Goal: Information Seeking & Learning: Learn about a topic

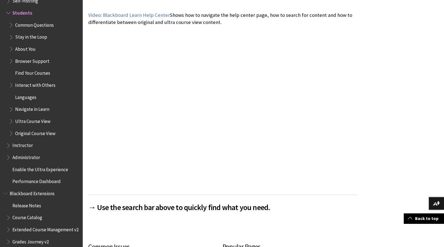
scroll to position [110, 0]
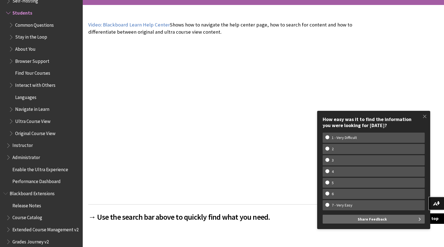
click at [11, 25] on span "Book outline for Blackboard Learn Help" at bounding box center [12, 23] width 6 height 7
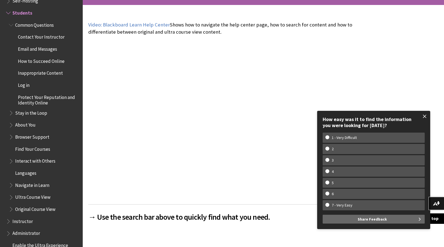
click at [425, 117] on span at bounding box center [425, 117] width 12 height 12
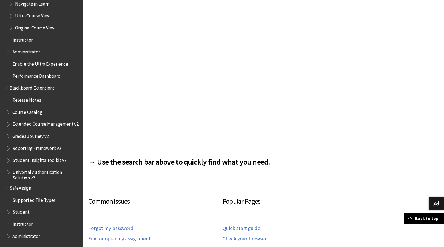
scroll to position [193, 0]
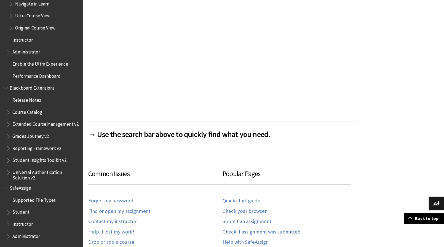
click at [8, 210] on span "Book outline for Blackboard SafeAssign" at bounding box center [9, 211] width 6 height 7
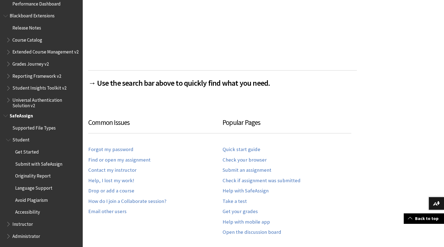
scroll to position [248, 0]
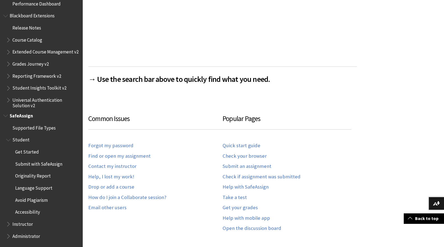
click at [22, 152] on span "Get Started" at bounding box center [27, 150] width 24 height 7
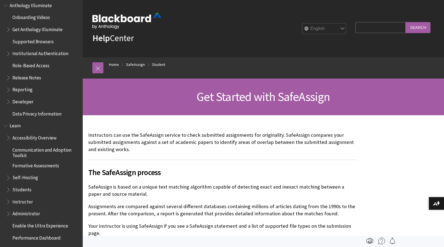
scroll to position [371, 0]
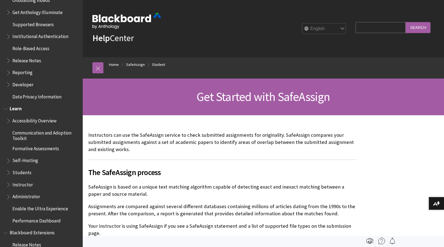
click at [7, 170] on span "Book outline for Blackboard Learn Help" at bounding box center [9, 171] width 6 height 7
click at [19, 185] on span "Common Questions" at bounding box center [34, 183] width 39 height 7
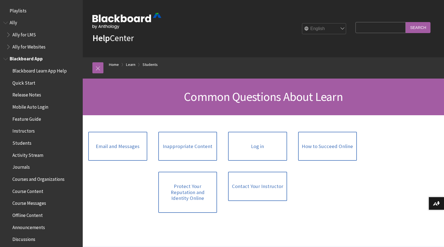
click at [26, 70] on span "Blackboard Learn App Help" at bounding box center [39, 69] width 54 height 7
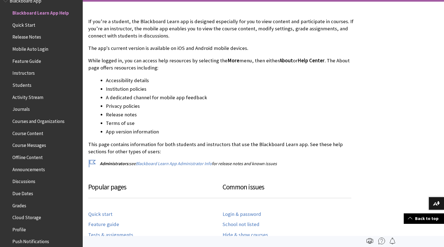
scroll to position [110, 0]
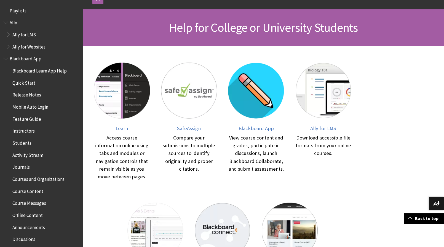
scroll to position [83, 0]
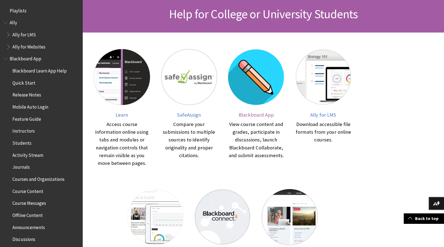
click at [258, 114] on span "Blackboard App" at bounding box center [255, 115] width 35 height 6
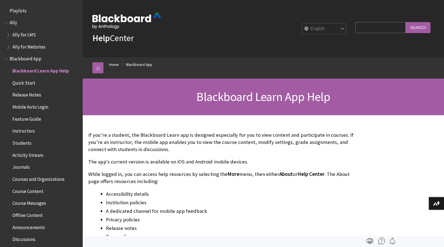
click at [17, 57] on span "Blackboard App" at bounding box center [26, 57] width 32 height 7
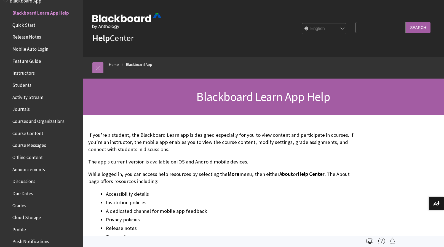
click at [99, 65] on link at bounding box center [97, 67] width 11 height 11
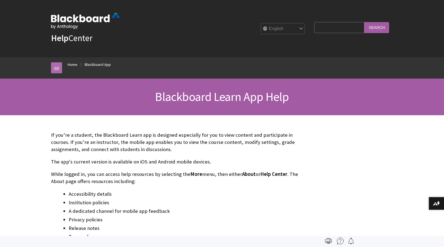
click at [58, 68] on link at bounding box center [56, 67] width 11 height 11
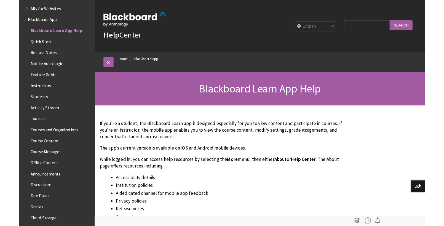
scroll to position [0, 0]
